Goal: Register for event/course

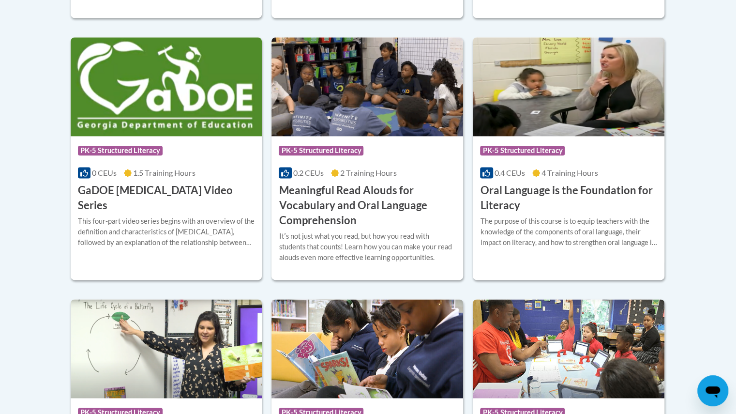
scroll to position [664, 0]
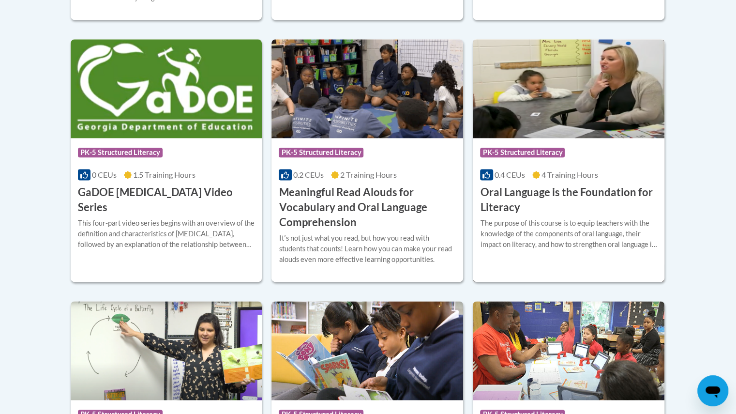
click at [589, 185] on h3 "Oral Language is the Foundation for Literacy" at bounding box center [568, 200] width 177 height 30
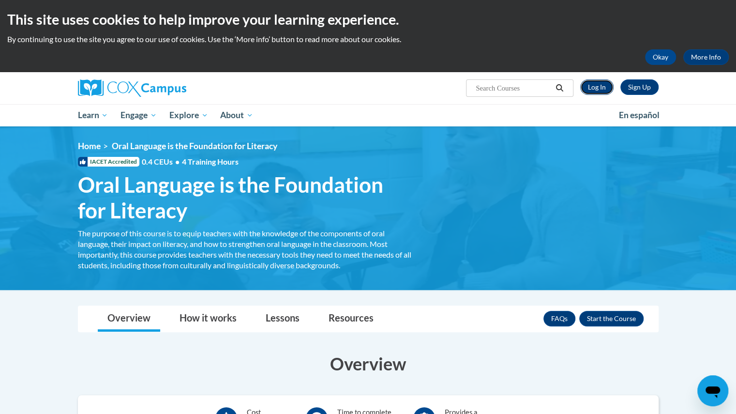
click at [598, 88] on link "Log In" at bounding box center [597, 86] width 33 height 15
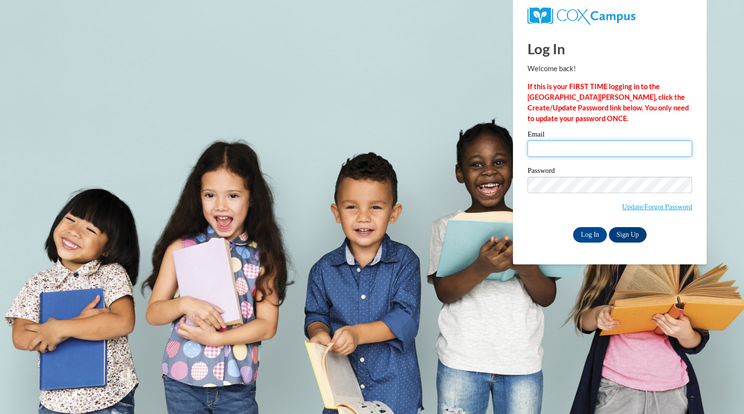
click at [596, 146] on input "Email" at bounding box center [609, 148] width 165 height 16
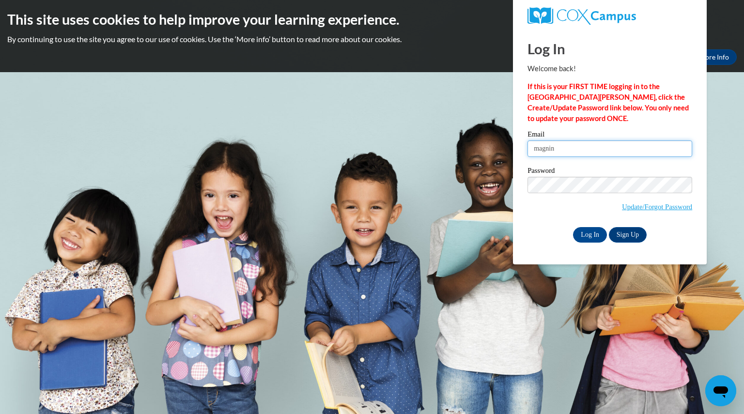
type input "magninamber@aasd.k12.wi.us"
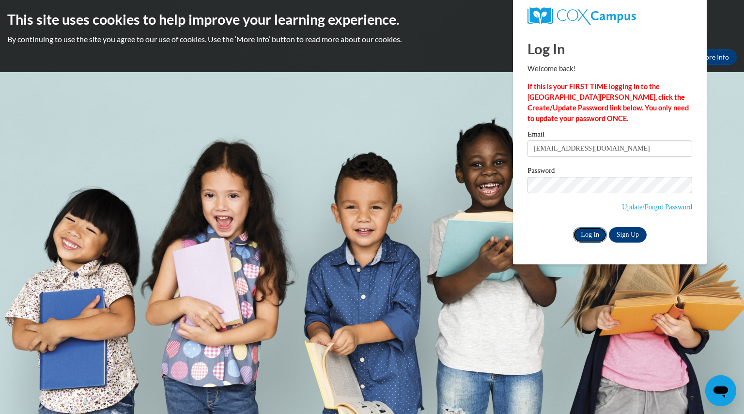
click at [590, 233] on input "Log In" at bounding box center [590, 234] width 34 height 15
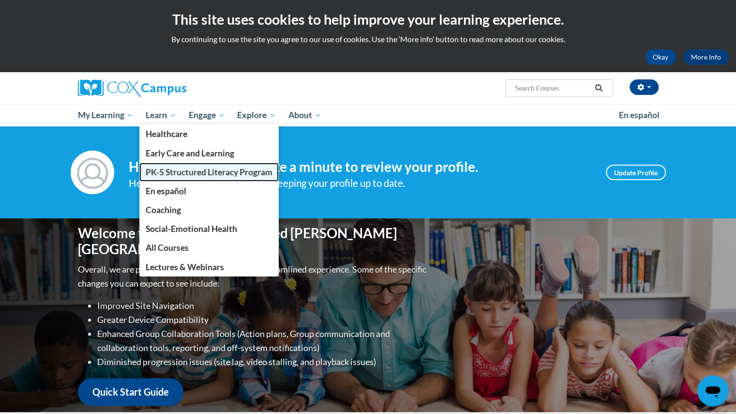
click at [171, 177] on link "PK-5 Structured Literacy Program" at bounding box center [208, 172] width 139 height 19
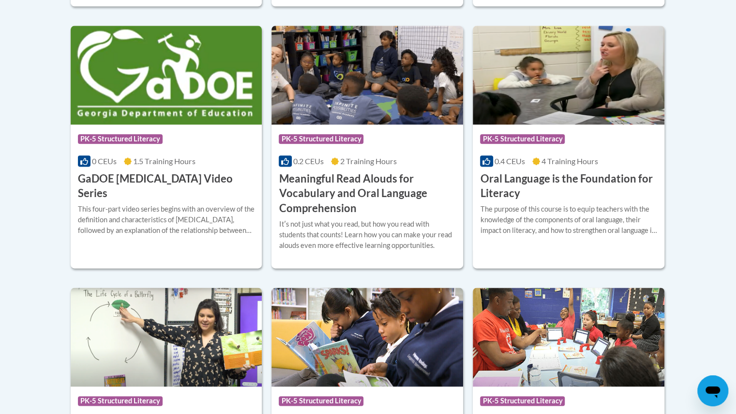
scroll to position [662, 0]
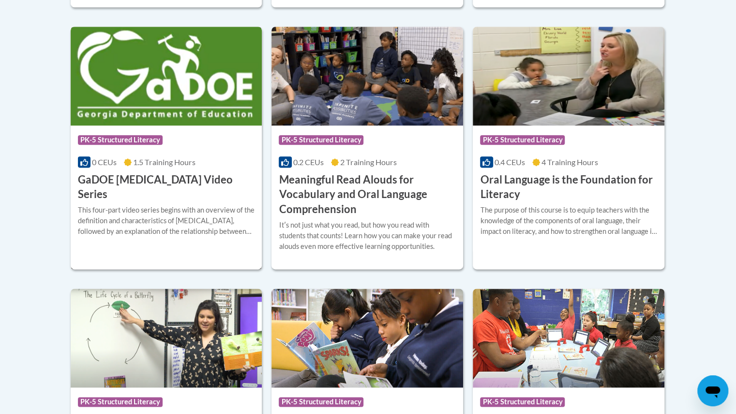
click at [172, 205] on div "This four-part video series begins with an overview of the definition and chara…" at bounding box center [166, 221] width 177 height 32
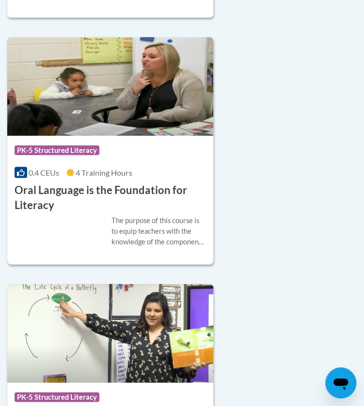
scroll to position [1609, 0]
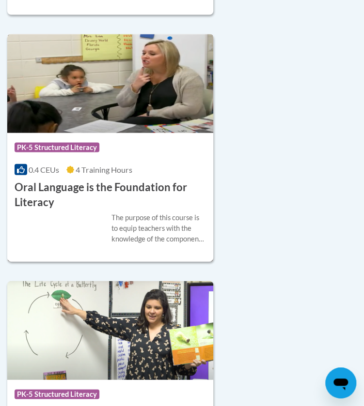
click at [126, 212] on div "The purpose of this course is to equip teachers with the knowledge of the compo…" at bounding box center [158, 228] width 94 height 32
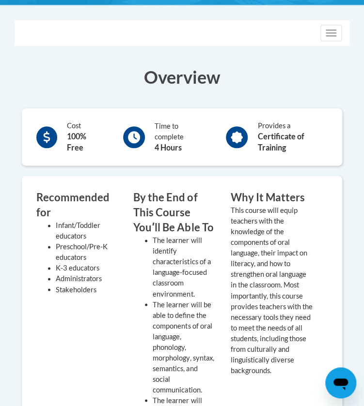
scroll to position [261, 0]
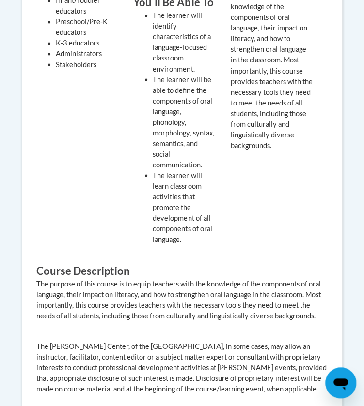
click at [126, 206] on div "By the End of This Course Youʹll Be Able To The learner will identify character…" at bounding box center [174, 107] width 97 height 284
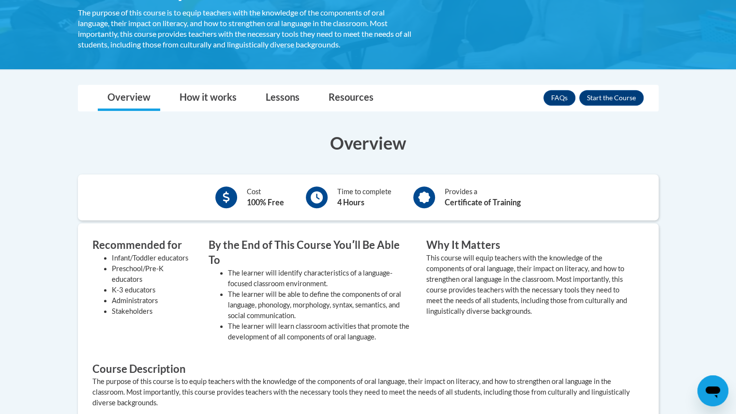
scroll to position [222, 0]
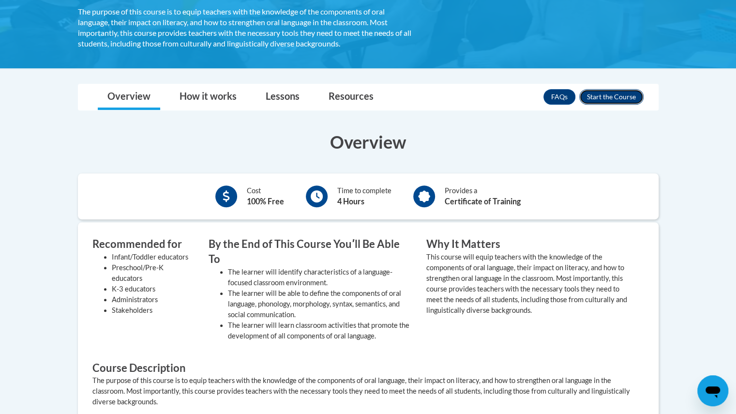
click at [363, 98] on button "Enroll" at bounding box center [612, 96] width 64 height 15
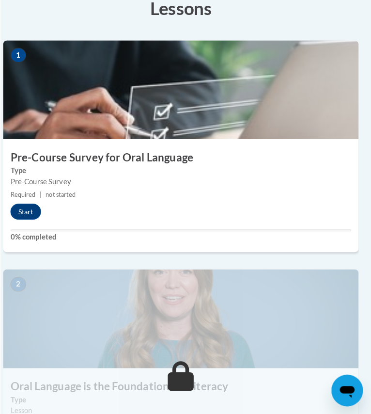
scroll to position [307, 5]
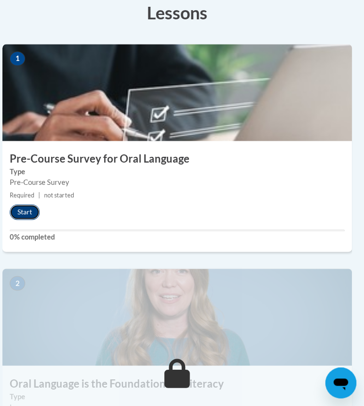
click at [31, 210] on button "Start" at bounding box center [25, 211] width 30 height 15
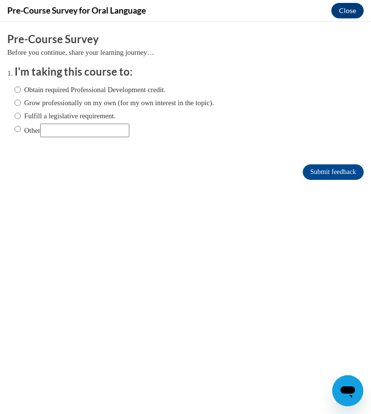
scroll to position [0, 0]
click at [48, 114] on label "Fulfill a legislative requirement." at bounding box center [65, 115] width 101 height 11
click at [21, 114] on input "Fulfill a legislative requirement." at bounding box center [18, 115] width 6 height 11
radio input "true"
click at [303, 170] on input "Submit feedback" at bounding box center [333, 171] width 61 height 15
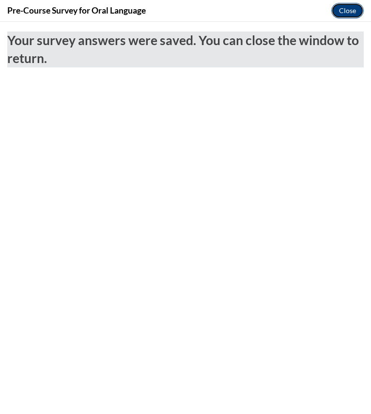
click at [348, 17] on button "Close" at bounding box center [347, 10] width 32 height 15
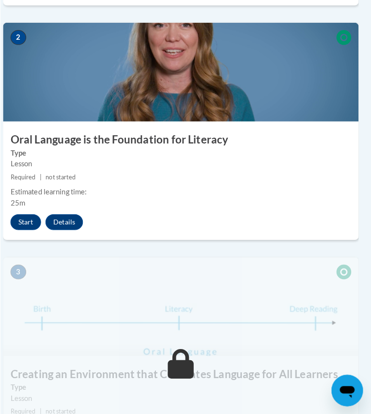
scroll to position [553, 5]
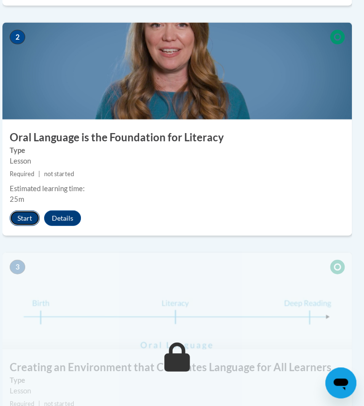
click at [26, 218] on button "Start" at bounding box center [25, 218] width 30 height 15
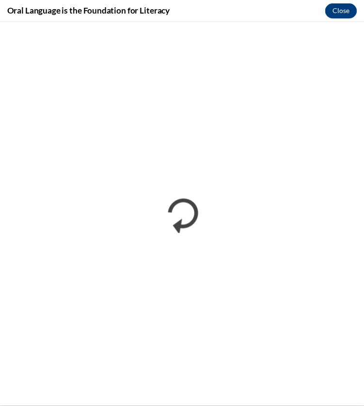
scroll to position [0, 0]
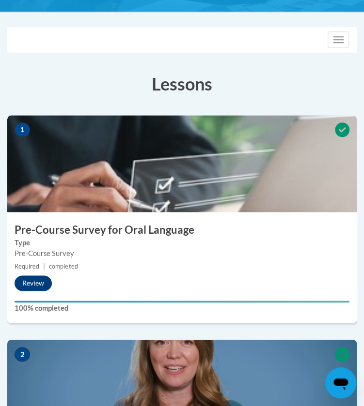
scroll to position [228, 0]
